Goal: Task Accomplishment & Management: Manage account settings

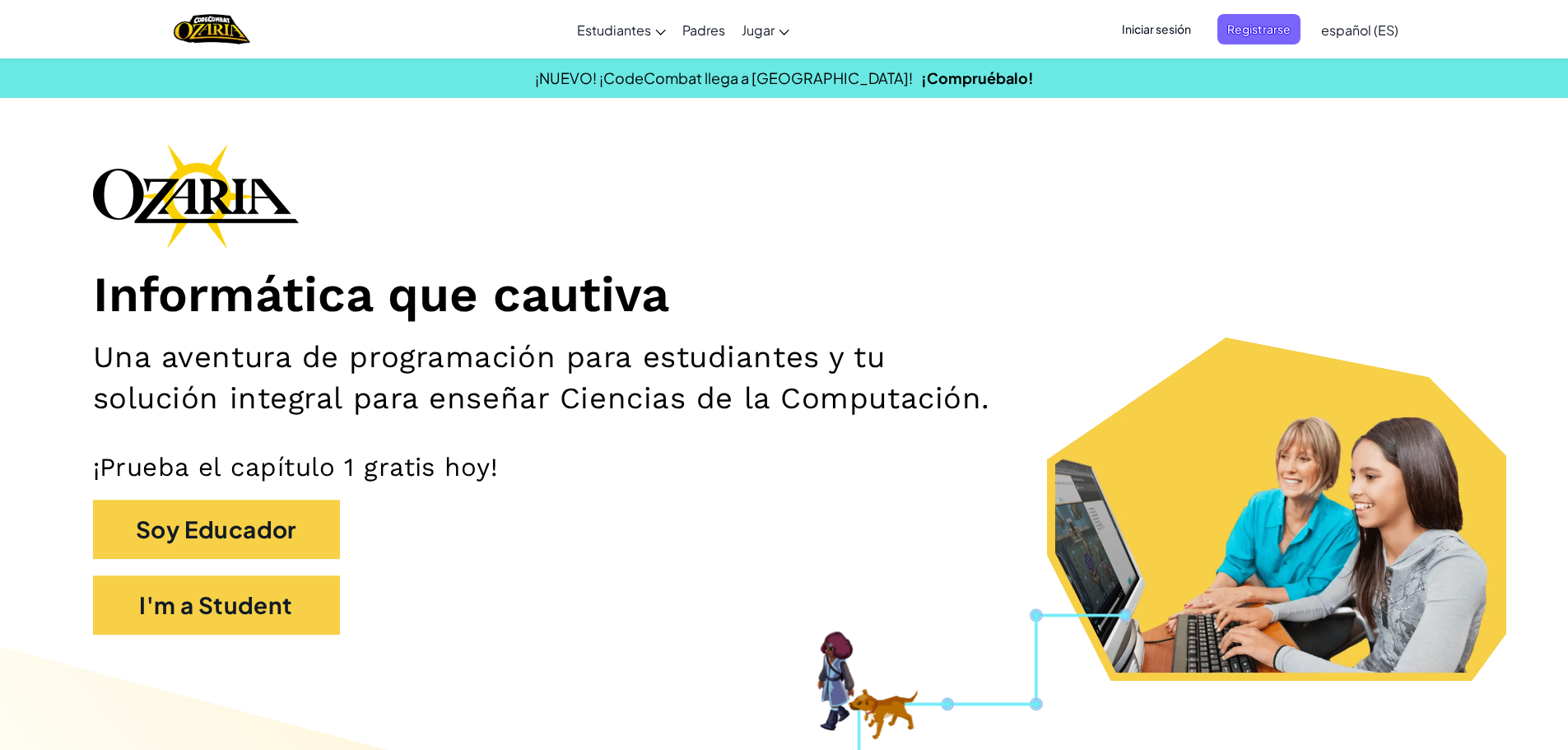
click at [1274, 49] on div "Iniciar sesión Registrarse español (ES) English ([GEOGRAPHIC_DATA]) English ([G…" at bounding box center [1255, 29] width 303 height 45
click at [1269, 42] on span "Registrarse" at bounding box center [1260, 29] width 84 height 30
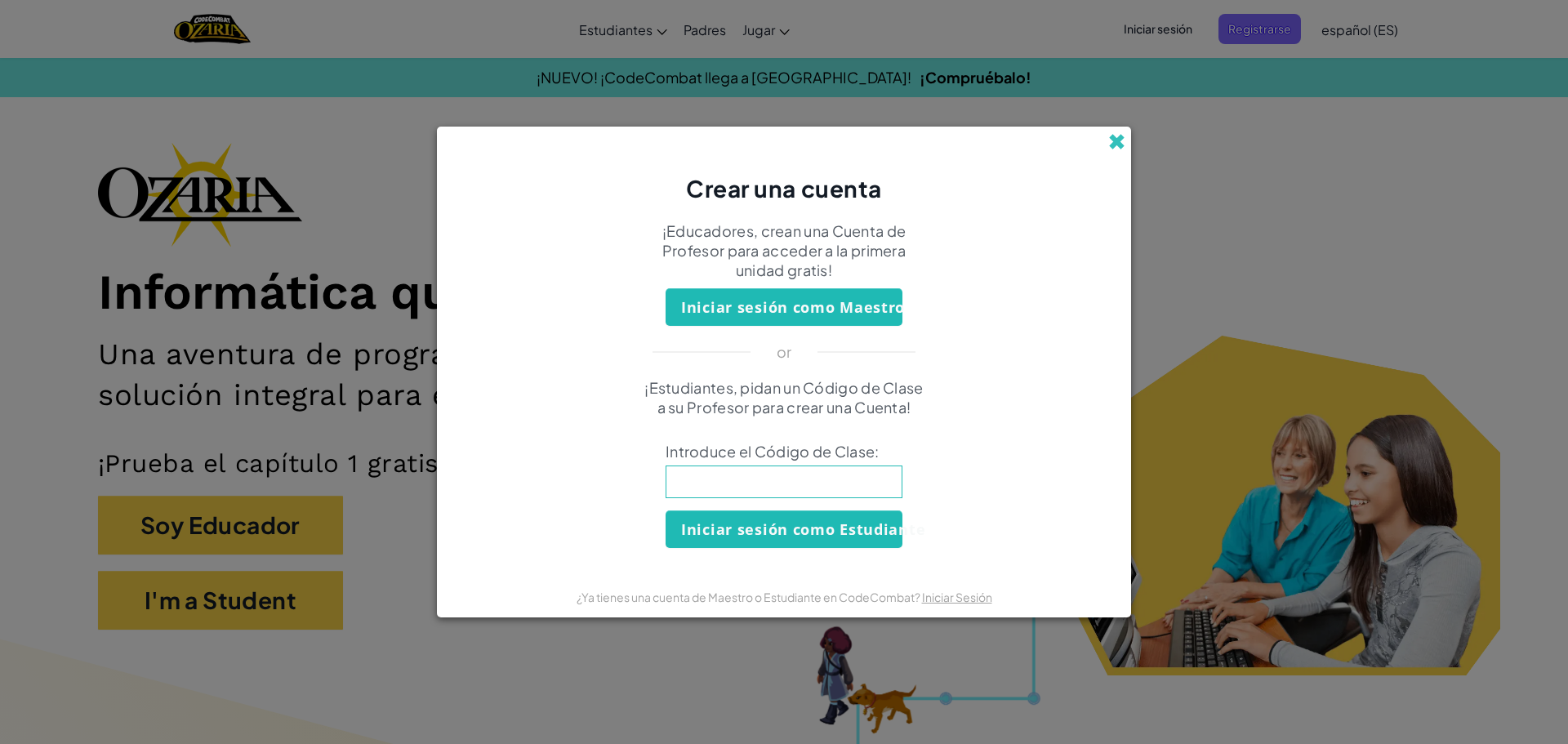
click at [1113, 141] on span at bounding box center [1117, 141] width 17 height 17
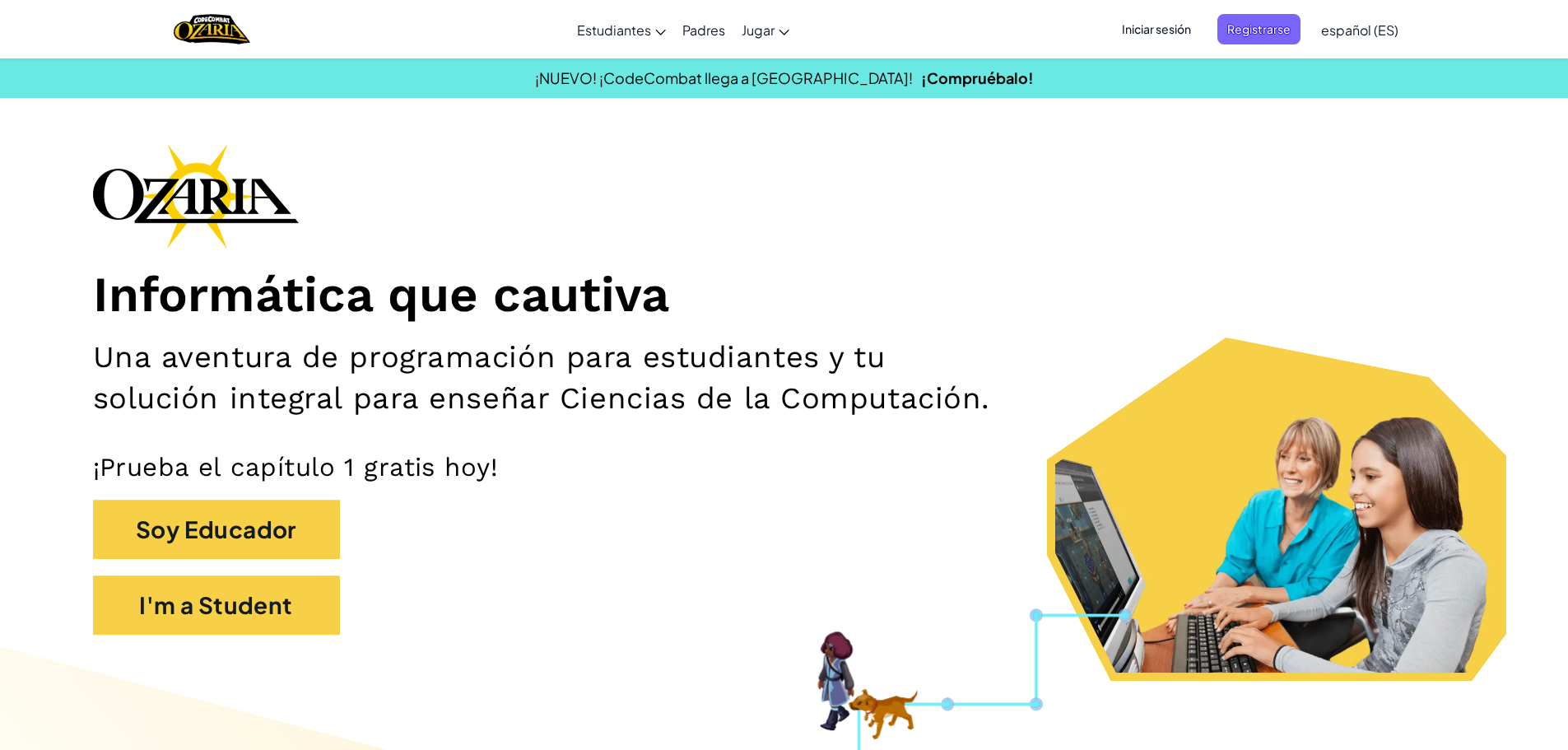
click at [1158, 53] on div "Cambiar modo de navegación Estudiantes Crear Cuenta Gratis. Soluciones para esc…" at bounding box center [784, 29] width 1577 height 59
click at [1146, 33] on span "Iniciar sesión" at bounding box center [1157, 29] width 89 height 30
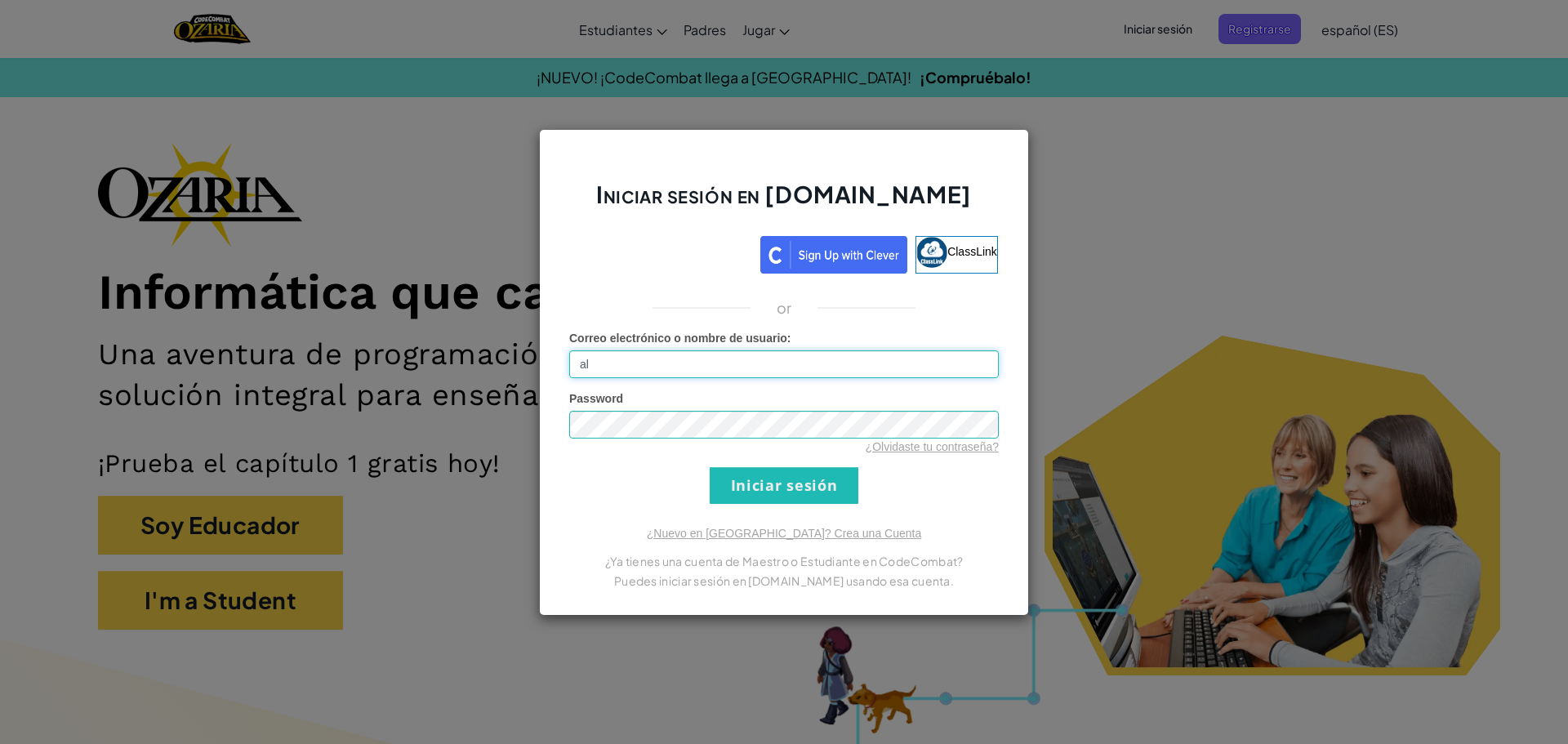
type input "[EMAIL_ADDRESS][DOMAIN_NAME]"
click at [584, 495] on form "Correo electrónico o nombre de usuario : [EMAIL_ADDRESS][DOMAIN_NAME] Password …" at bounding box center [784, 416] width 429 height 174
click at [800, 481] on input "Iniciar sesión" at bounding box center [784, 485] width 149 height 37
